Goal: Obtain resource: Obtain resource

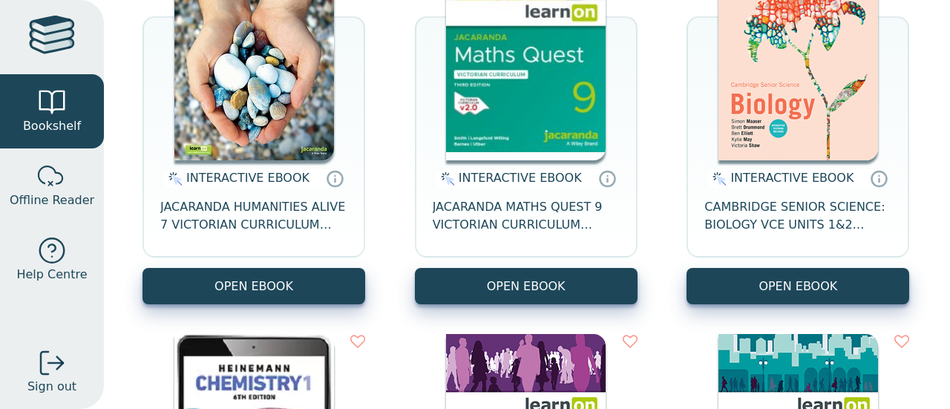
scroll to position [1856, 0]
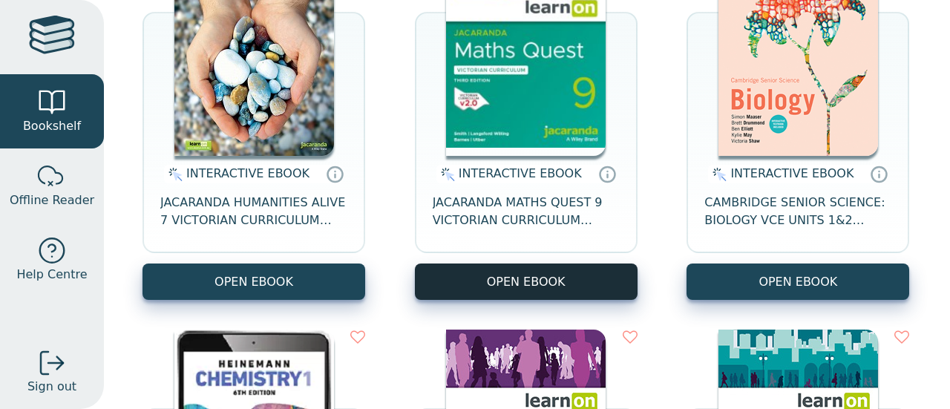
click at [548, 290] on button "OPEN EBOOK" at bounding box center [526, 282] width 223 height 36
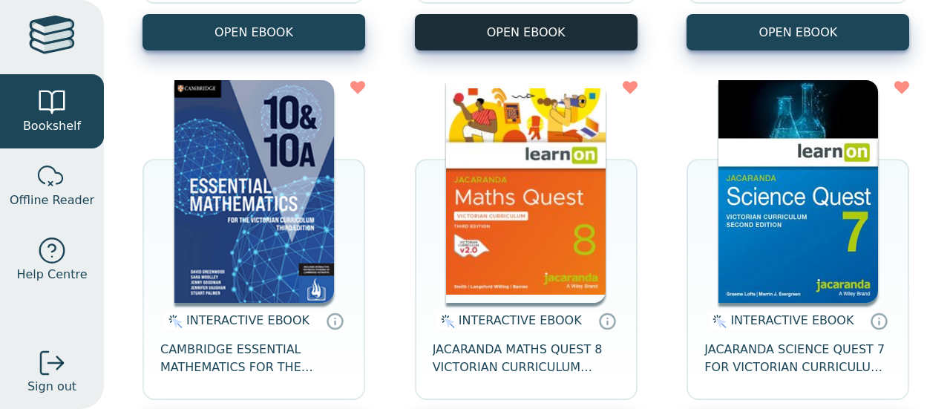
scroll to position [594, 0]
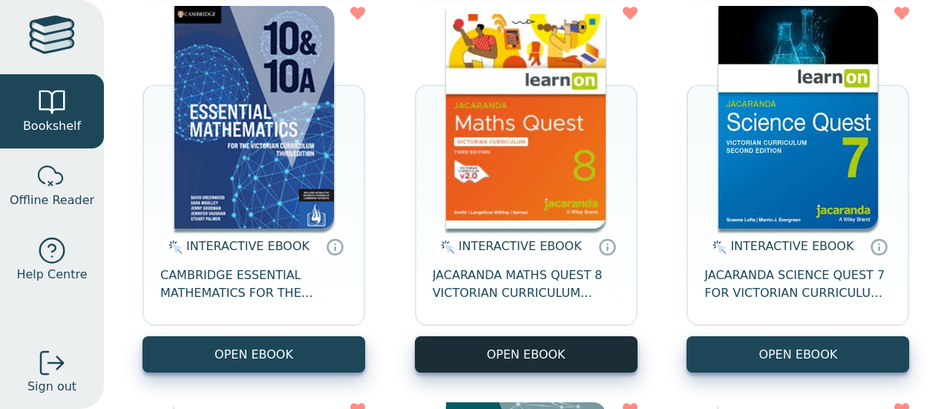
click at [561, 355] on button "OPEN EBOOK" at bounding box center [526, 354] width 223 height 36
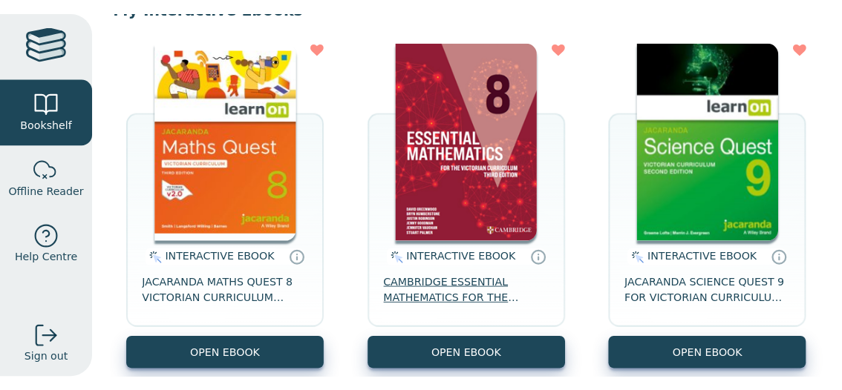
scroll to position [223, 0]
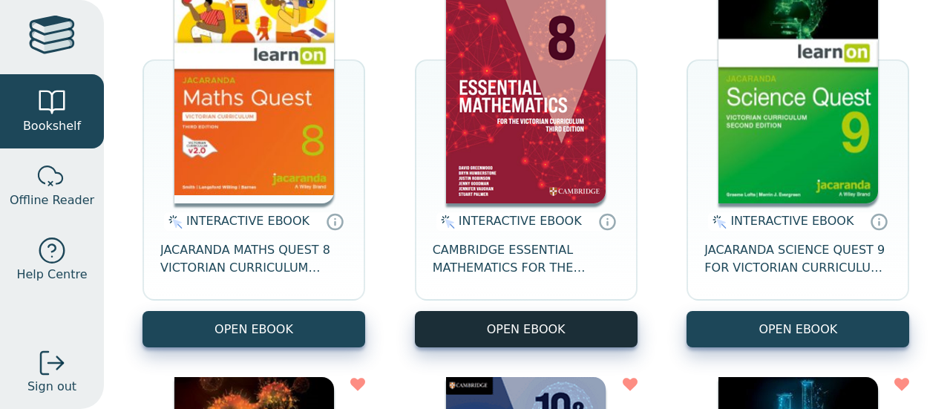
click at [555, 324] on button "OPEN EBOOK" at bounding box center [526, 329] width 223 height 36
